Goal: Complete application form: Complete application form

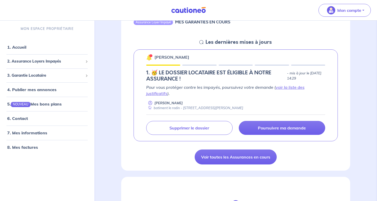
scroll to position [64, 0]
click at [33, 105] on link "5. NOUVEAU Mes bons plans" at bounding box center [34, 104] width 54 height 5
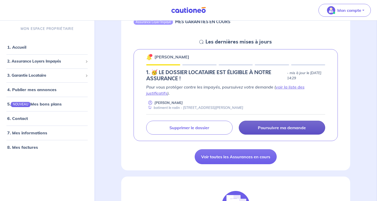
click at [264, 127] on p "Poursuivre ma demande" at bounding box center [282, 127] width 48 height 5
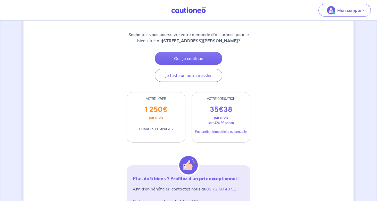
scroll to position [89, 0]
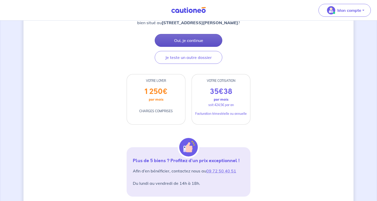
click at [187, 39] on button "Oui, je continue" at bounding box center [189, 40] width 68 height 13
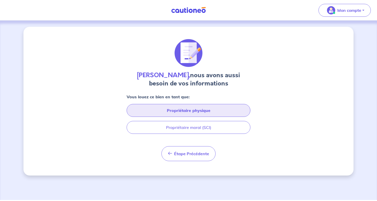
click at [190, 108] on button "Propriétaire physique" at bounding box center [189, 110] width 124 height 13
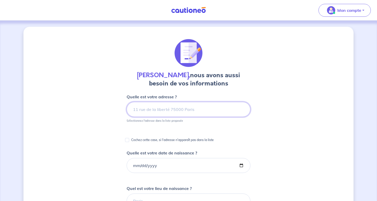
click at [171, 109] on input at bounding box center [189, 109] width 124 height 15
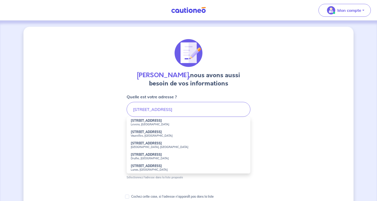
click at [161, 121] on strong "[STREET_ADDRESS]" at bounding box center [146, 121] width 31 height 4
type input "[STREET_ADDRESS]"
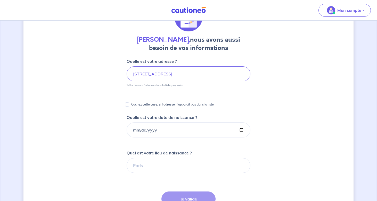
scroll to position [38, 0]
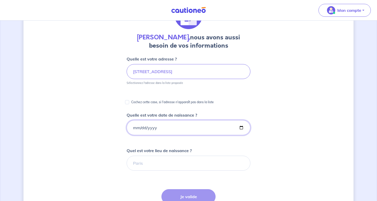
click at [158, 129] on input "Quelle est votre date de naissance ?" at bounding box center [189, 127] width 124 height 15
type input "[DATE]"
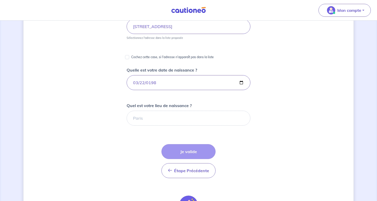
scroll to position [99, 0]
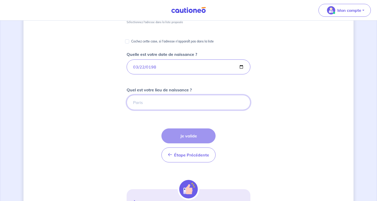
click at [153, 101] on input "Quel est votre lieu de naissance ?" at bounding box center [189, 102] width 124 height 15
type input "Nice"
click at [188, 134] on button "Je valide" at bounding box center [188, 136] width 54 height 15
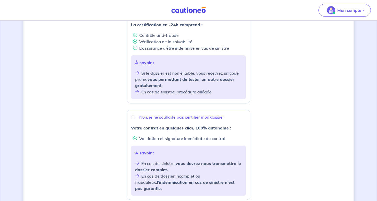
scroll to position [115, 0]
click at [166, 113] on p "Non, je ne souhaite pas certifier mon dossier" at bounding box center [181, 116] width 85 height 6
click at [135, 114] on input "Non, je ne souhaite pas certifier mon dossier" at bounding box center [133, 116] width 4 height 4
radio input "true"
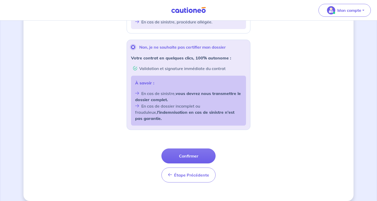
scroll to position [125, 0]
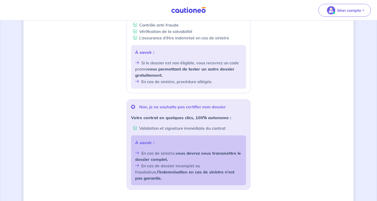
click at [156, 50] on p "À savoir :" at bounding box center [188, 52] width 107 height 6
radio input "true"
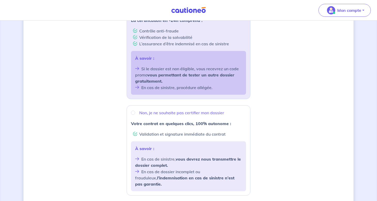
scroll to position [184, 0]
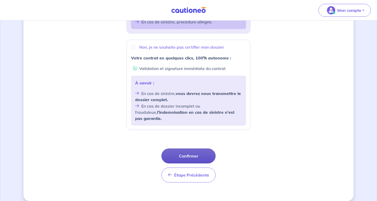
click at [187, 156] on button "Confirmer" at bounding box center [188, 156] width 54 height 15
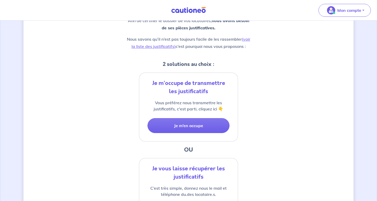
scroll to position [133, 0]
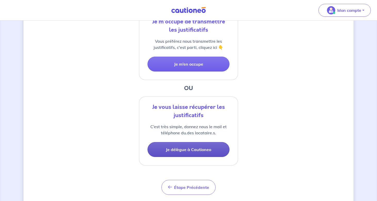
click at [180, 149] on button "Je délègue à Cautioneo" at bounding box center [188, 149] width 82 height 15
select select "FR"
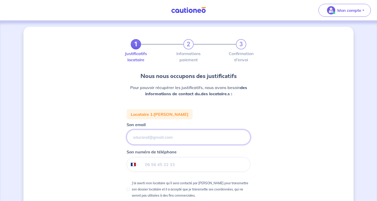
click at [156, 133] on input "Son email" at bounding box center [189, 137] width 124 height 15
paste input "[EMAIL_ADDRESS][PERSON_NAME][DOMAIN_NAME]"
type input "[EMAIL_ADDRESS][PERSON_NAME][DOMAIN_NAME]"
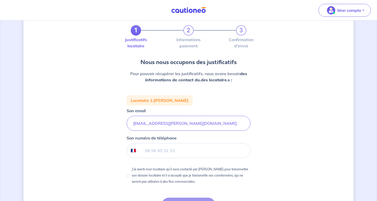
scroll to position [14, 0]
click at [163, 153] on input "tel" at bounding box center [194, 150] width 111 height 14
paste input "06 80 89 53 85"
type input "06 80 89 53 85"
click at [128, 174] on div "J’ai averti mon locataire qu’il sera contacté par [PERSON_NAME] pour transmettr…" at bounding box center [189, 175] width 124 height 19
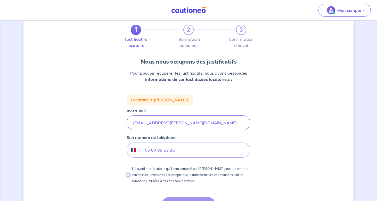
click at [128, 176] on input "J’ai averti mon locataire qu’il sera contacté par [PERSON_NAME] pour transmettr…" at bounding box center [128, 175] width 3 height 3
checkbox input "true"
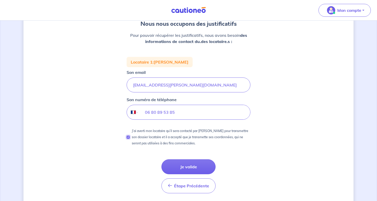
scroll to position [69, 0]
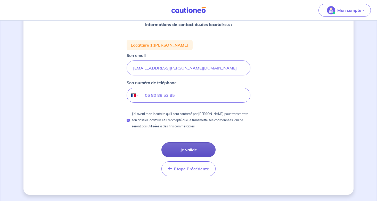
click at [189, 147] on button "Je valide" at bounding box center [188, 150] width 54 height 15
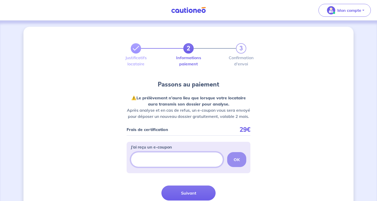
click at [162, 159] on input "J’ai reçu un e-coupon" at bounding box center [177, 159] width 92 height 15
paste input "chloet-1063"
type input "chloet-1063"
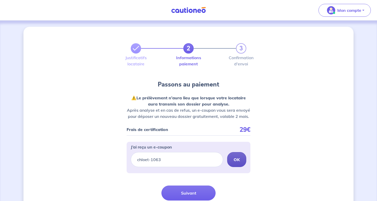
click at [234, 157] on button "OK" at bounding box center [236, 159] width 19 height 15
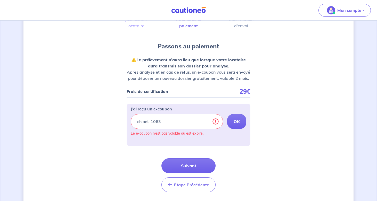
scroll to position [54, 0]
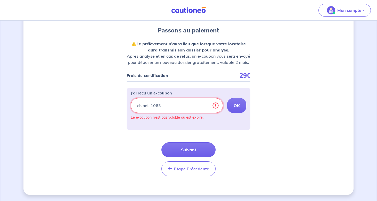
drag, startPoint x: 169, startPoint y: 106, endPoint x: 123, endPoint y: 104, distance: 46.4
click at [123, 105] on div "2 3 Justificatifs locataire Informations paiement Confirmation d'envoi Passons …" at bounding box center [188, 84] width 330 height 222
paste input "AV_SOFINCO1"
type input "AV_SOFINCO1"
click at [241, 103] on button "OK" at bounding box center [236, 105] width 19 height 15
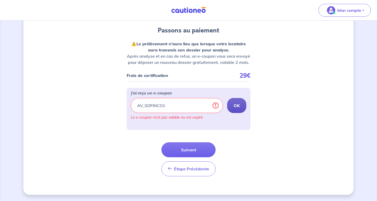
click at [237, 105] on strong "OK" at bounding box center [237, 105] width 6 height 5
drag, startPoint x: 172, startPoint y: 110, endPoint x: 127, endPoint y: 107, distance: 45.2
click at [127, 108] on div "J’ai reçu un e-coupon AV_SOFINCO1 OK Le e-coupon n’est pas valable ou est expir…" at bounding box center [189, 109] width 124 height 42
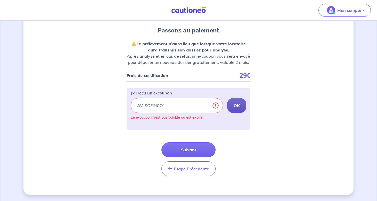
click at [244, 109] on button "OK" at bounding box center [236, 105] width 19 height 15
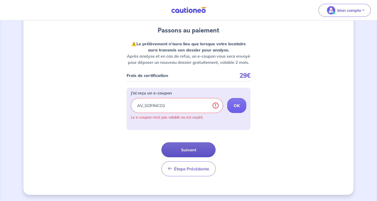
click at [186, 147] on button "Suivant" at bounding box center [188, 150] width 54 height 15
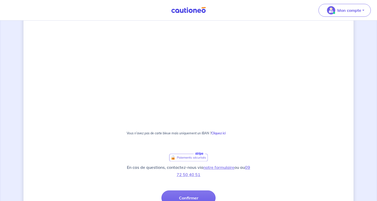
scroll to position [187, 0]
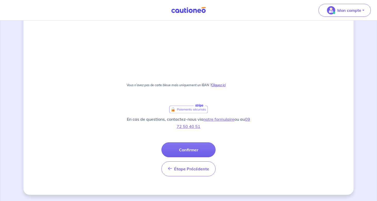
click at [220, 84] on strong "Cliquez ici" at bounding box center [218, 85] width 14 height 4
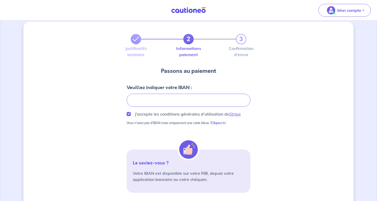
click at [278, 133] on div "2 3 Justificatifs locataire Informations paiement Confirmation d'envoi Passons …" at bounding box center [188, 159] width 330 height 275
click at [130, 111] on div "J'accepte les conditions générales d’utilisation de Stripe" at bounding box center [189, 114] width 124 height 6
click at [130, 114] on input "J'accepte les conditions générales d’utilisation de Stripe" at bounding box center [129, 114] width 4 height 4
checkbox input "true"
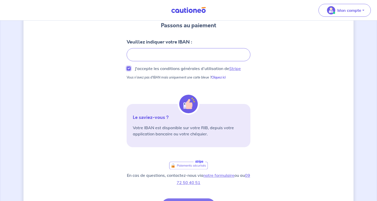
scroll to position [107, 0]
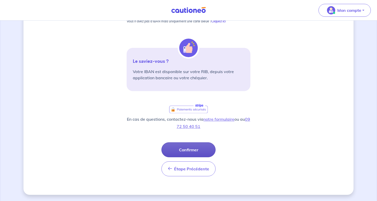
click at [192, 149] on button "Confirmer" at bounding box center [188, 150] width 54 height 15
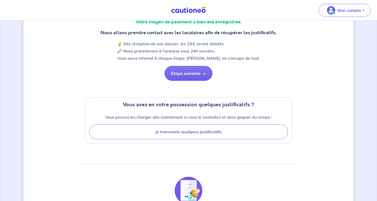
scroll to position [54, 0]
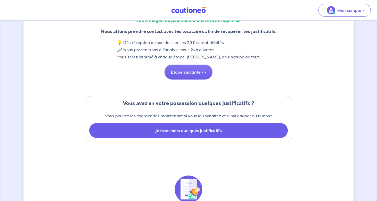
click at [220, 128] on button "Je transmets quelques justificatifs" at bounding box center [188, 130] width 199 height 15
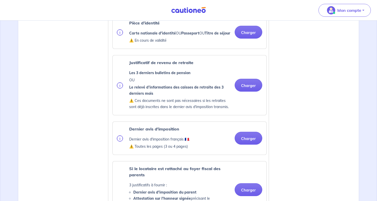
scroll to position [145, 0]
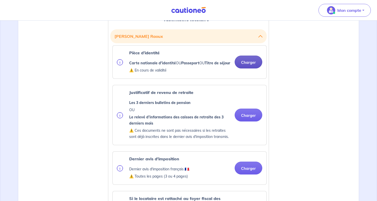
click at [253, 64] on button "Charger" at bounding box center [249, 62] width 28 height 13
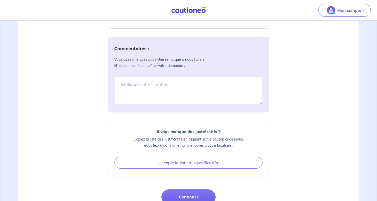
scroll to position [556, 0]
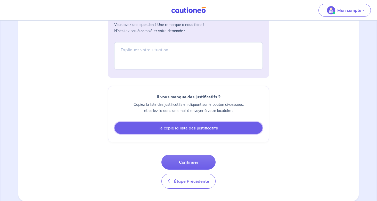
click at [185, 131] on button "Je copie la liste des justificatifs" at bounding box center [188, 128] width 148 height 12
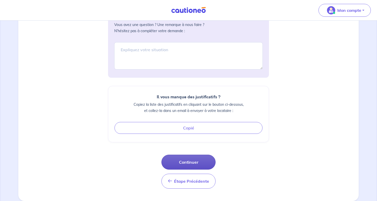
click at [194, 166] on button "Continuer" at bounding box center [188, 162] width 54 height 15
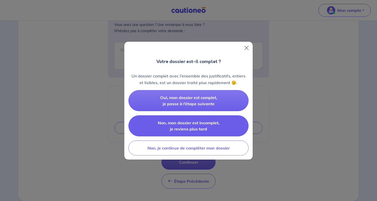
click at [207, 127] on span "Non, mon dossier est incomplet, je reviens plus tard" at bounding box center [189, 125] width 62 height 11
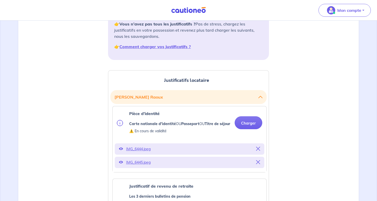
scroll to position [0, 0]
